Goal: Task Accomplishment & Management: Manage account settings

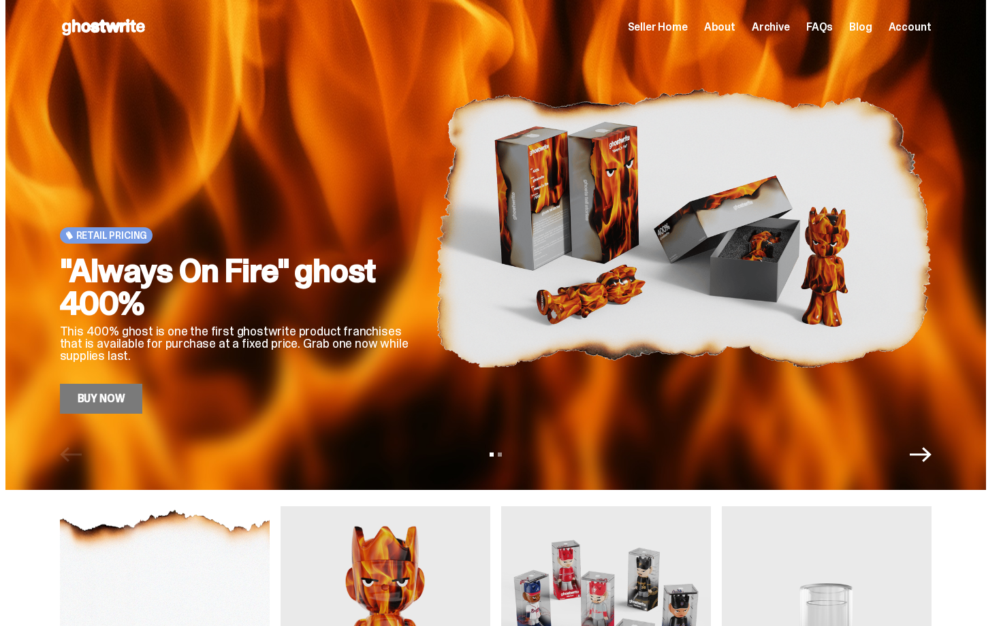
click at [677, 17] on div "Open main menu Home Seller Home About Archive FAQs Blog Account Seller Home Abo…" at bounding box center [495, 27] width 871 height 22
click at [677, 22] on span "Seller Home" at bounding box center [658, 27] width 60 height 11
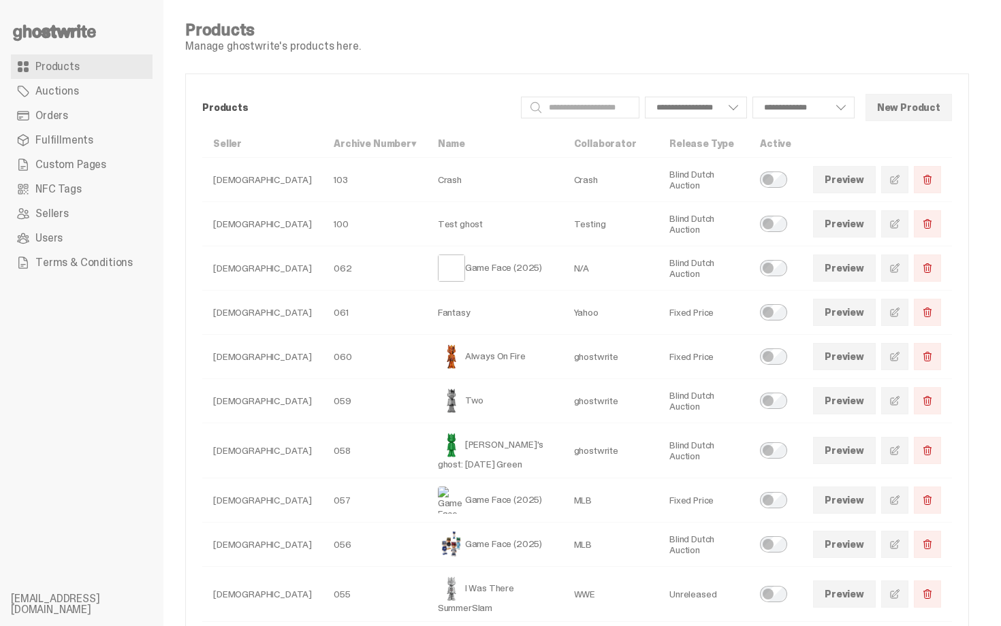
select select
click at [64, 106] on link "Orders" at bounding box center [82, 115] width 142 height 25
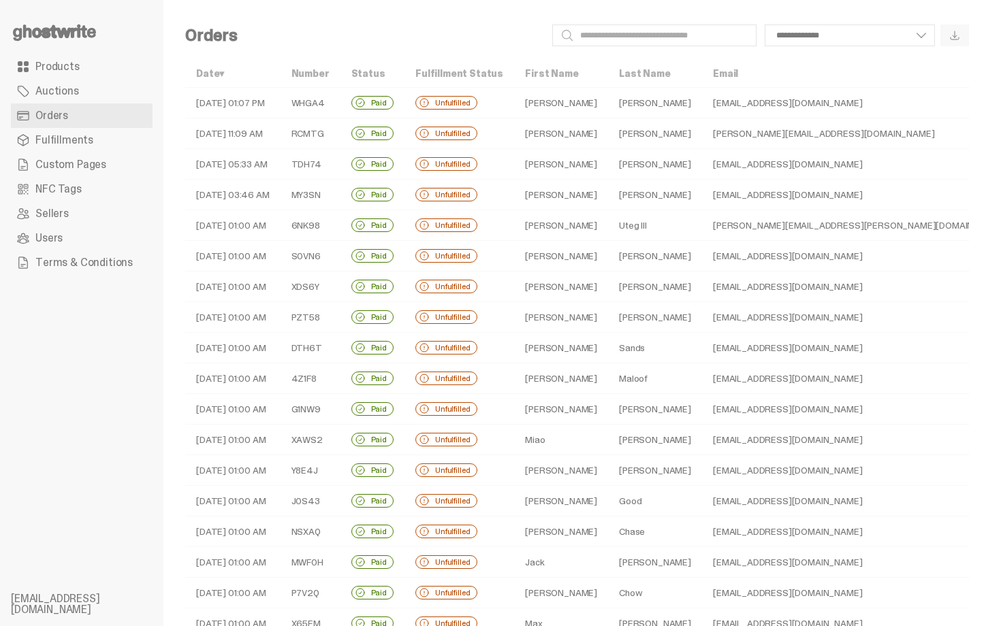
click at [797, 104] on td "[EMAIL_ADDRESS][DOMAIN_NAME]" at bounding box center [859, 103] width 315 height 31
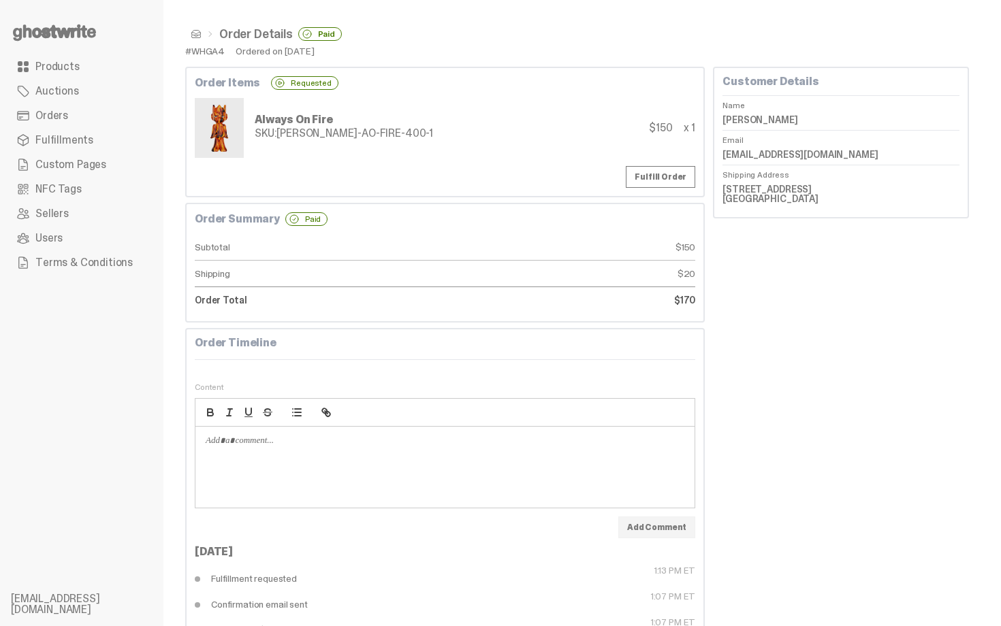
click at [197, 43] on nav "Order Details Paid" at bounding box center [577, 34] width 784 height 25
click at [197, 40] on ul "Order Details Paid" at bounding box center [577, 34] width 784 height 14
click at [193, 31] on span at bounding box center [196, 34] width 11 height 11
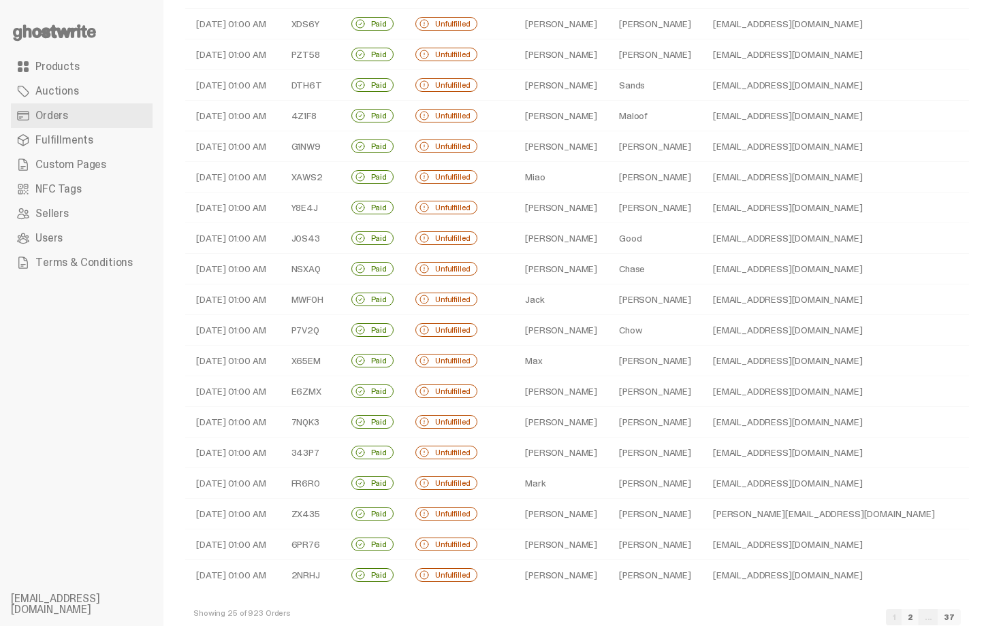
scroll to position [292, 0]
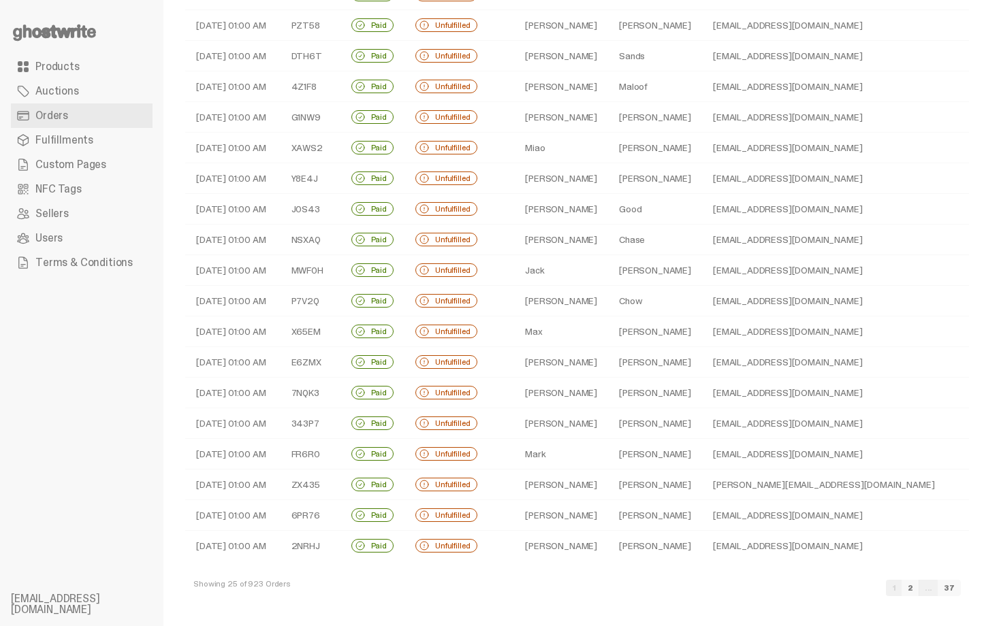
click at [919, 590] on link "2" at bounding box center [910, 588] width 18 height 16
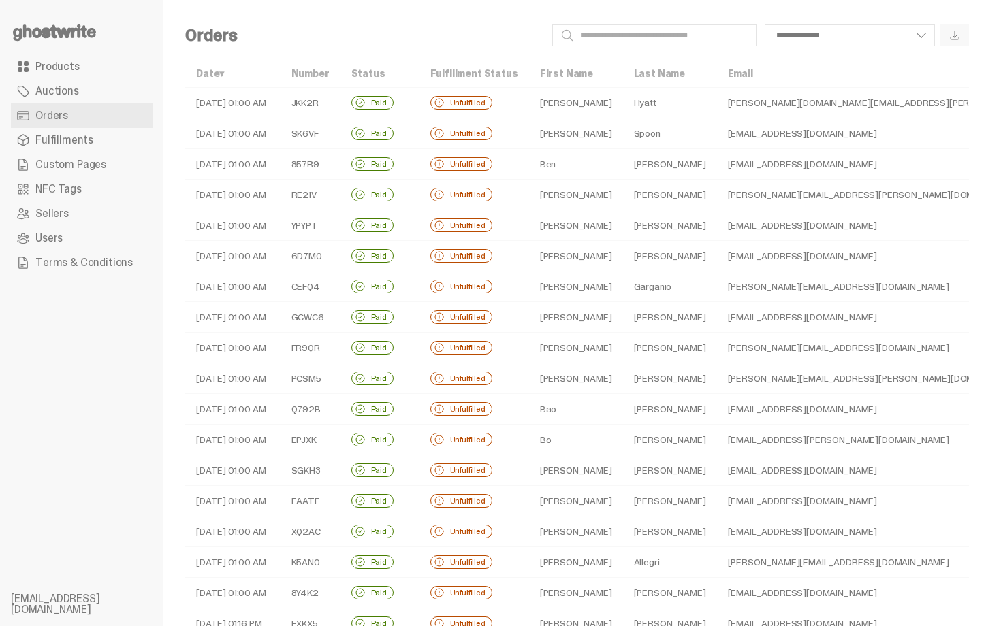
click at [65, 70] on span "Products" at bounding box center [57, 66] width 44 height 11
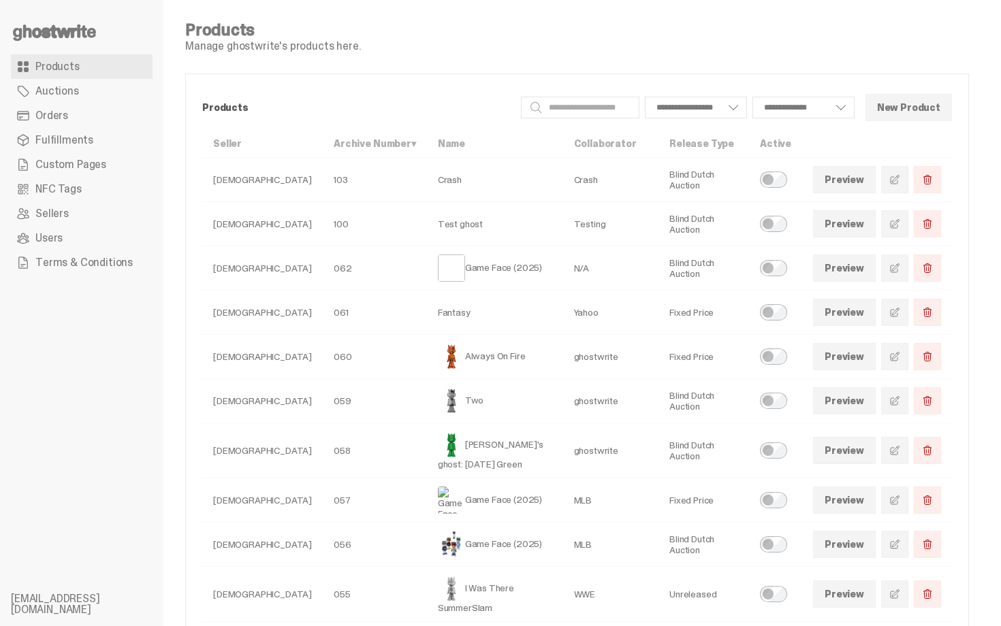
click at [74, 37] on use at bounding box center [54, 33] width 83 height 16
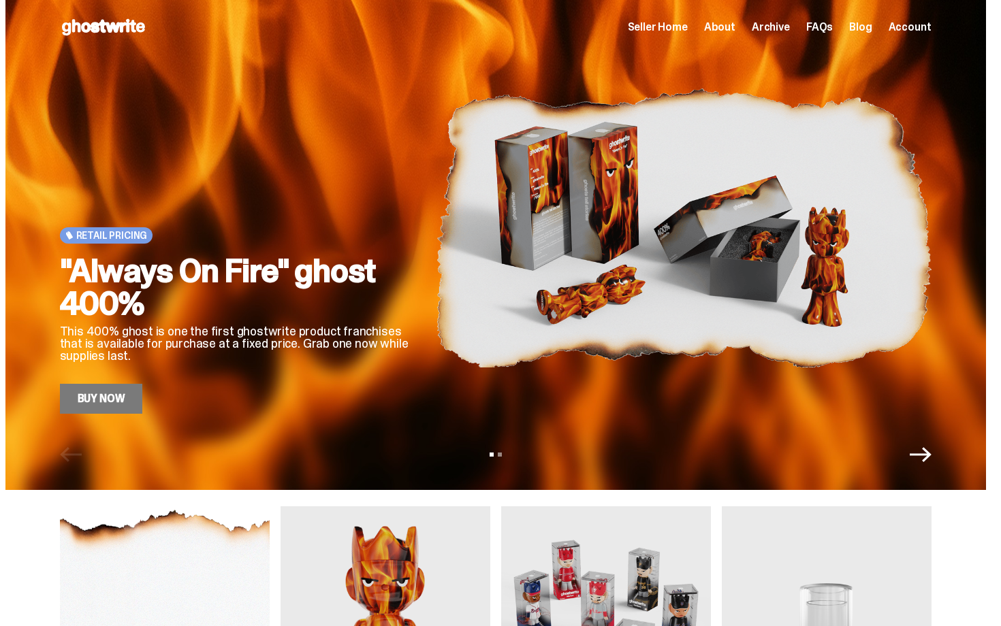
click at [542, 302] on img at bounding box center [684, 228] width 496 height 372
drag, startPoint x: 1000, startPoint y: 190, endPoint x: 857, endPoint y: -25, distance: 258.1
click at [857, 0] on html "Open main menu Home Seller Home About Archive FAQs Blog Account Seller Home" at bounding box center [495, 313] width 991 height 626
click at [688, 28] on span "Seller Home" at bounding box center [658, 27] width 60 height 11
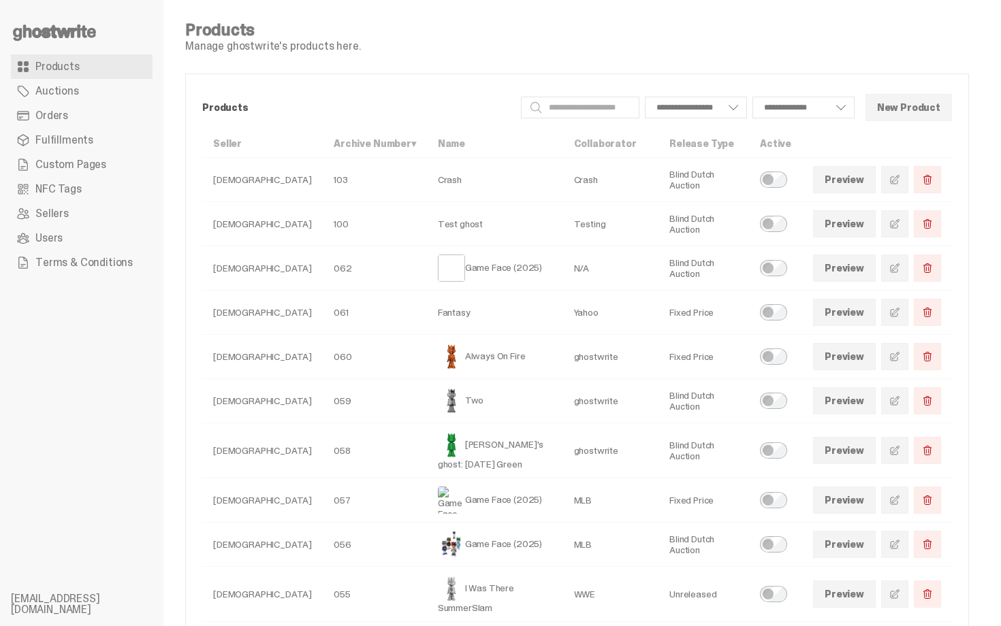
select select
click at [611, 111] on input "Search" at bounding box center [580, 108] width 118 height 22
click at [48, 110] on span "Orders" at bounding box center [51, 115] width 33 height 11
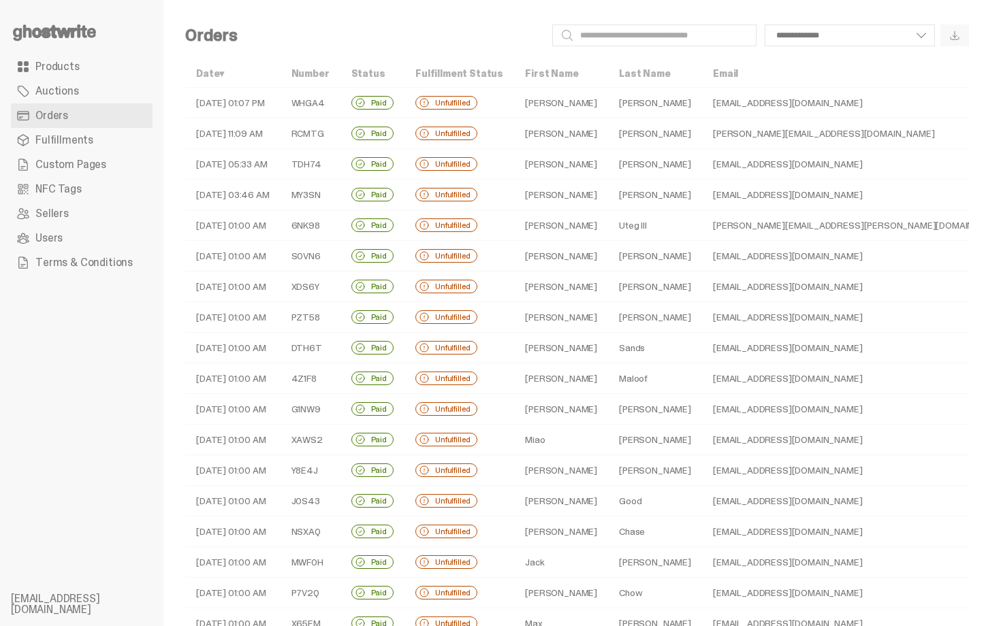
click at [641, 47] on fieldset "Search" at bounding box center [654, 35] width 204 height 27
click at [639, 40] on input "Search" at bounding box center [654, 36] width 204 height 22
paste input "**********"
type input "**********"
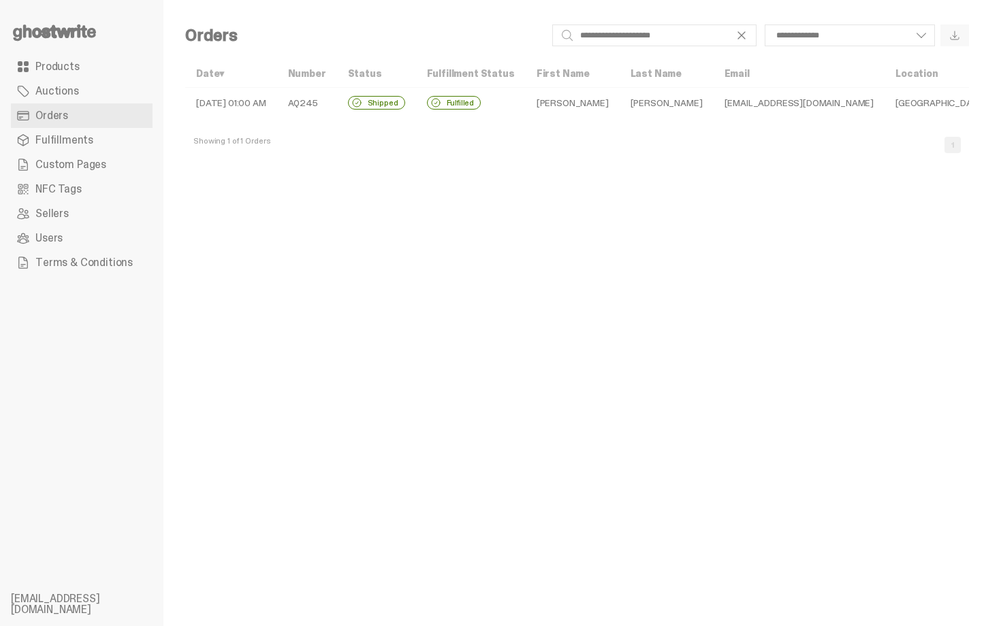
click at [628, 107] on td "[PERSON_NAME]" at bounding box center [667, 103] width 94 height 31
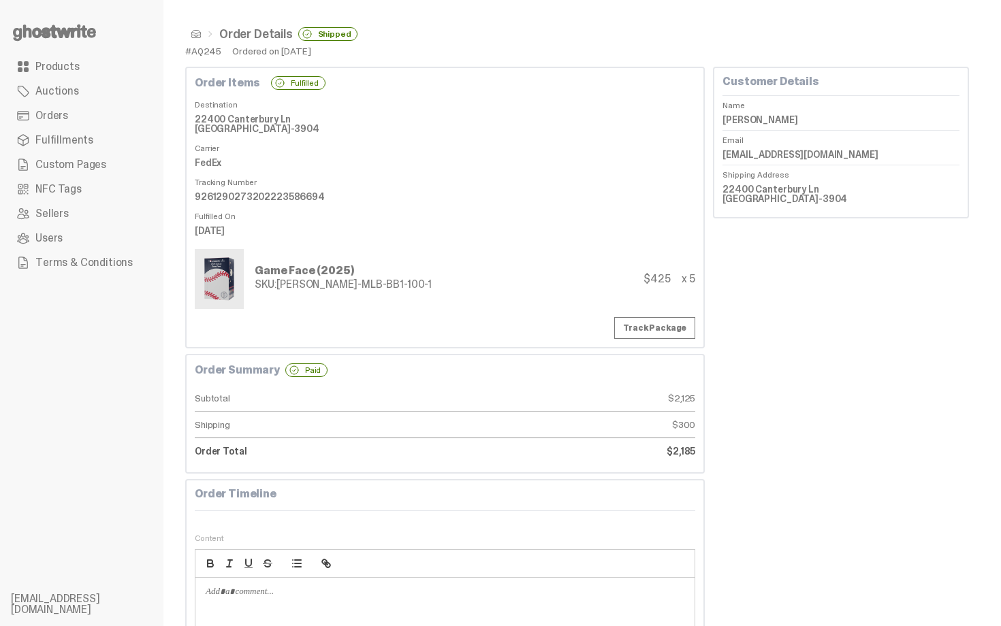
drag, startPoint x: 728, startPoint y: 190, endPoint x: 868, endPoint y: 188, distance: 140.3
click at [868, 188] on div "Customer Details Name [PERSON_NAME] Email [EMAIL_ADDRESS][DOMAIN_NAME] Shipping…" at bounding box center [841, 143] width 256 height 152
copy dd "22400 Canterbury Ln"
